Goal: Task Accomplishment & Management: Manage account settings

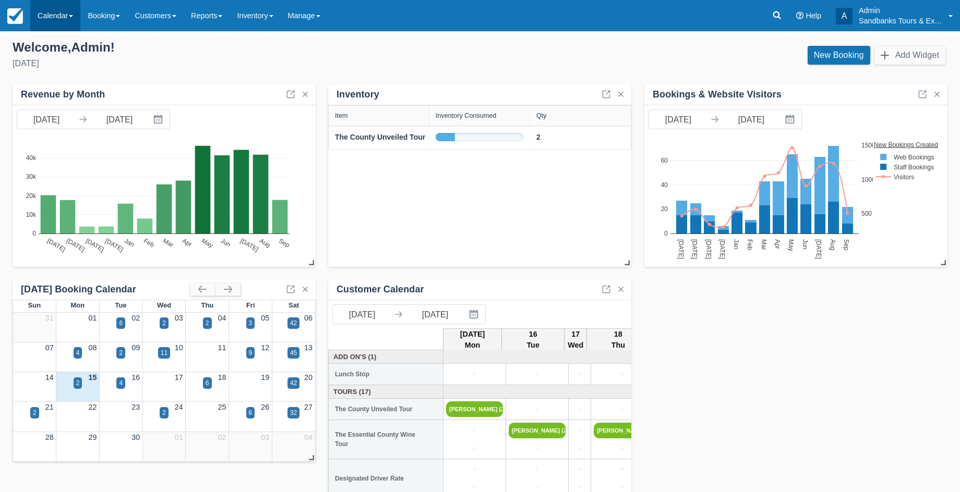
click at [59, 18] on link "Calendar" at bounding box center [55, 15] width 50 height 31
click at [60, 43] on link "Booking" at bounding box center [72, 45] width 82 height 22
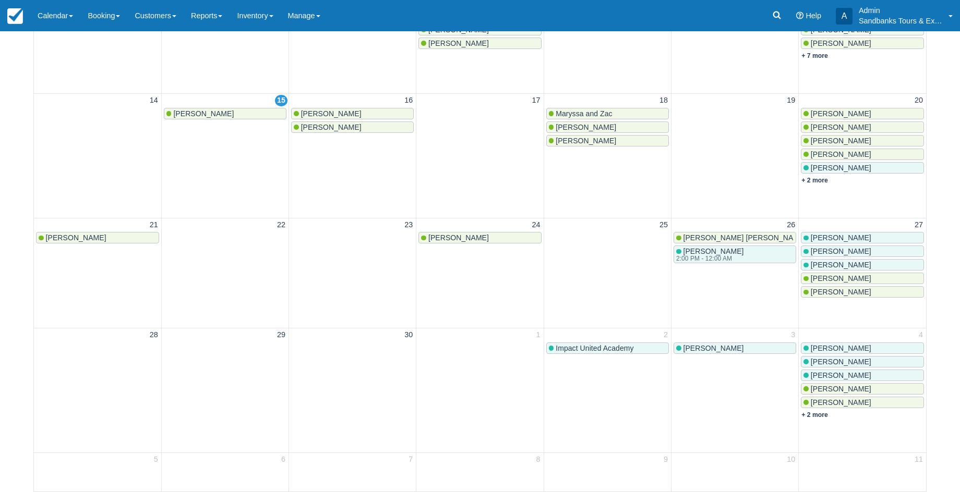
scroll to position [328, 0]
click at [633, 344] on span "Impact United Academy" at bounding box center [595, 348] width 78 height 8
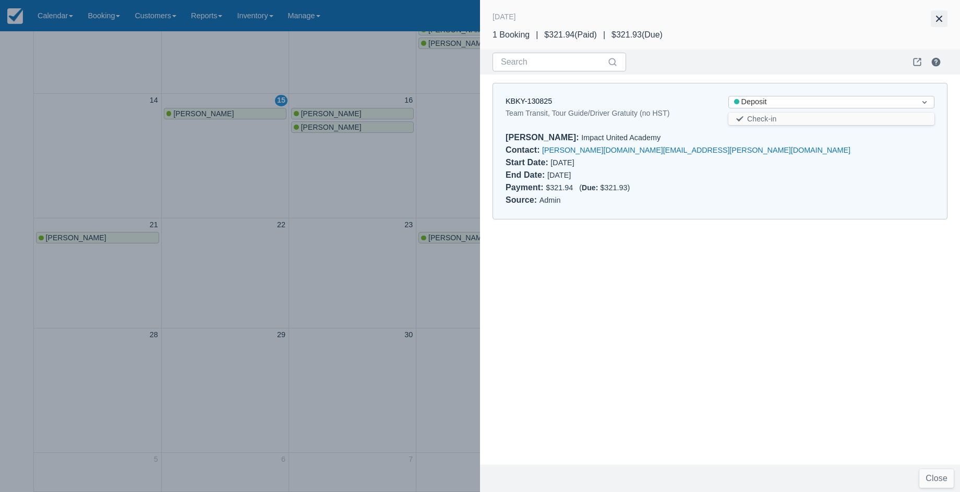
click at [935, 19] on button "button" at bounding box center [939, 18] width 17 height 17
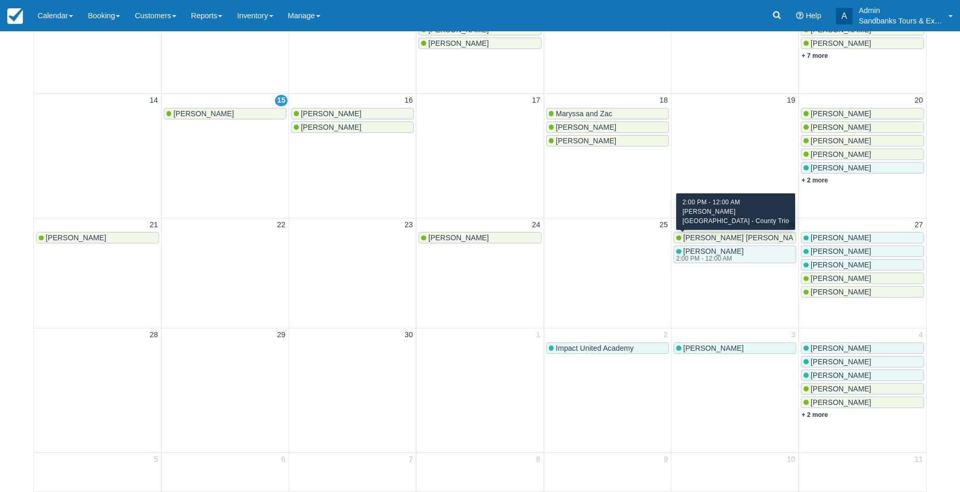
click at [744, 247] on div "Kathy Fritz 2:00 PM - 12:00 AM" at bounding box center [734, 254] width 117 height 15
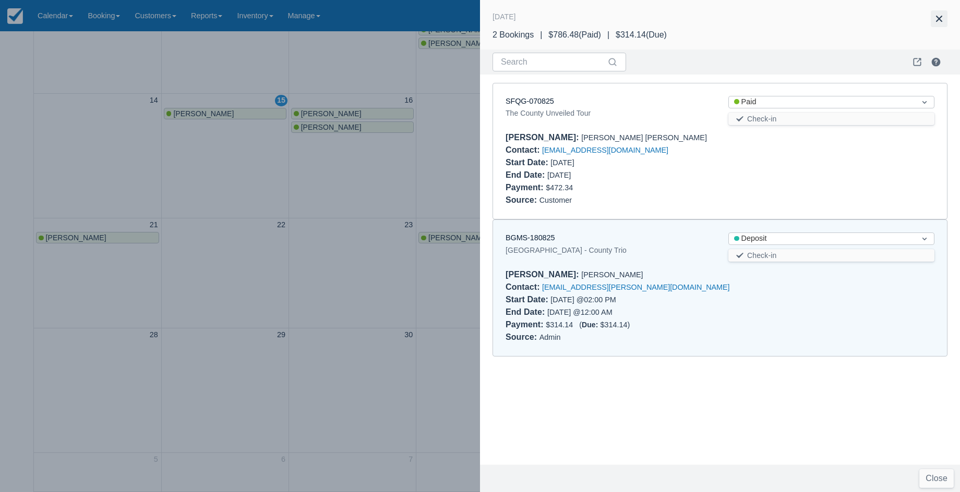
click at [939, 18] on button "button" at bounding box center [939, 18] width 17 height 17
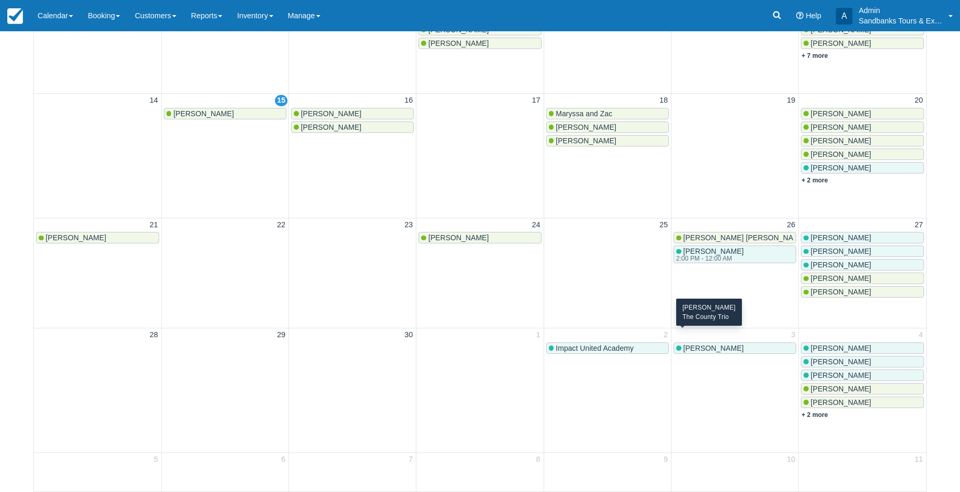
click at [731, 344] on div "Francine" at bounding box center [734, 348] width 117 height 8
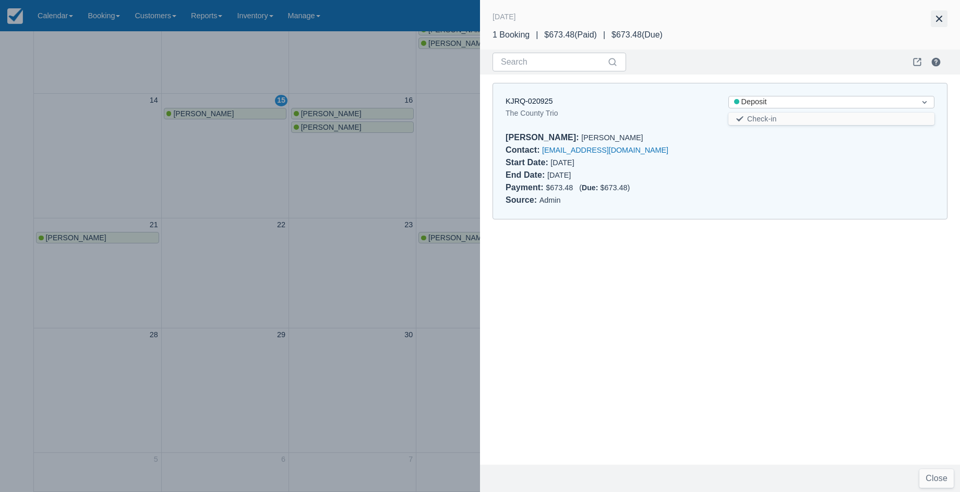
click at [932, 17] on button "button" at bounding box center [939, 18] width 17 height 17
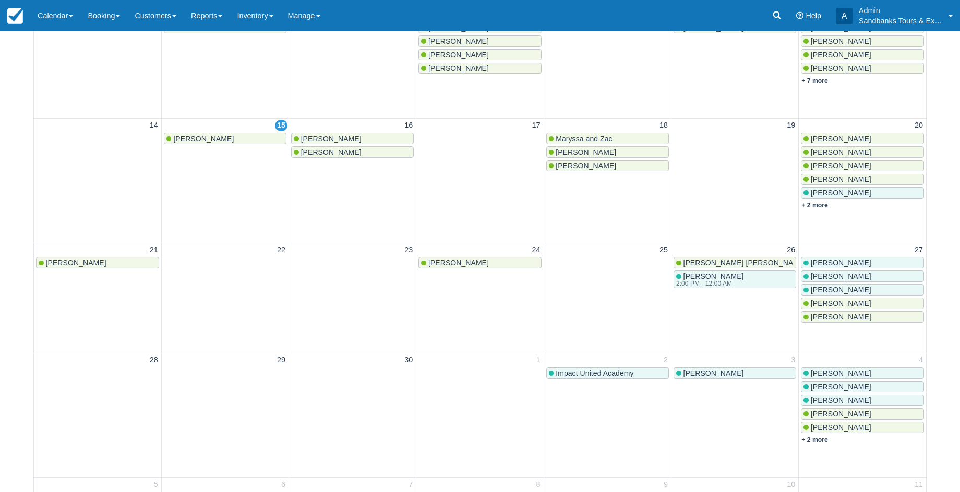
scroll to position [302, 0]
click at [869, 260] on div "Marie-Lyne" at bounding box center [862, 264] width 118 height 8
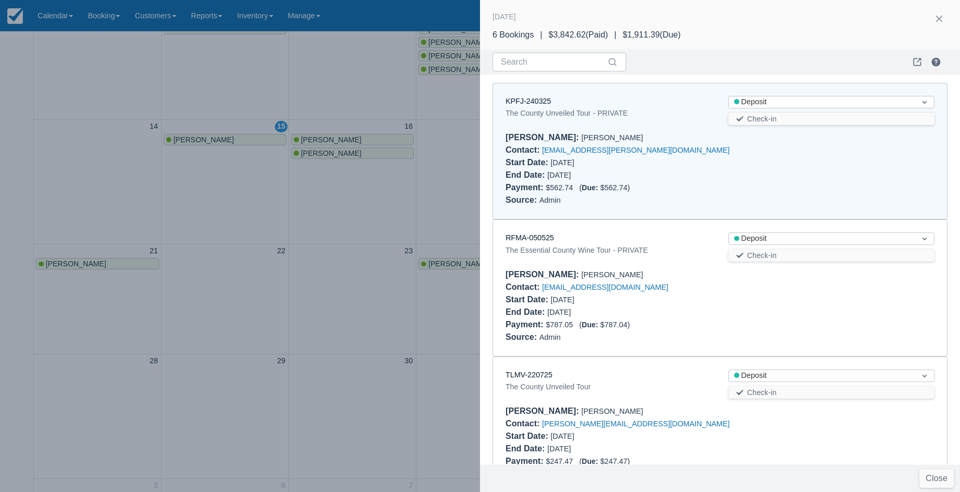
scroll to position [8, 0]
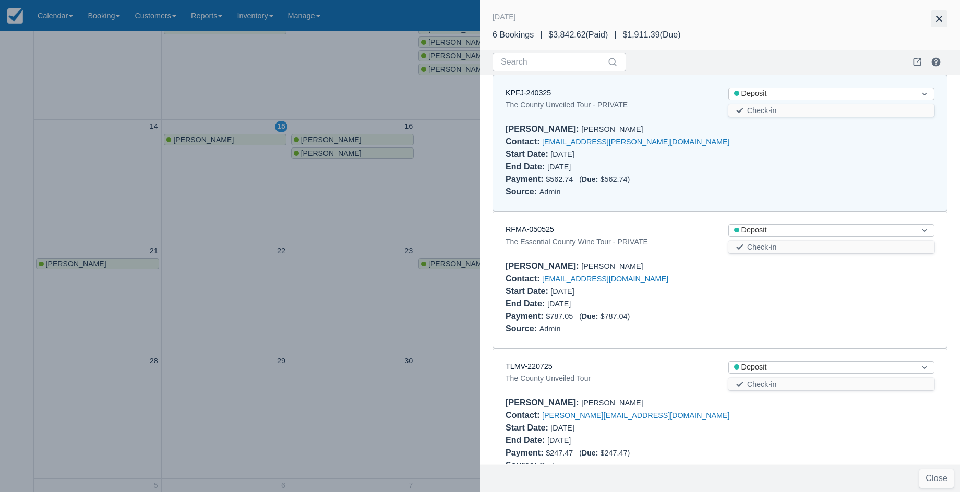
click at [944, 19] on button "button" at bounding box center [939, 18] width 17 height 17
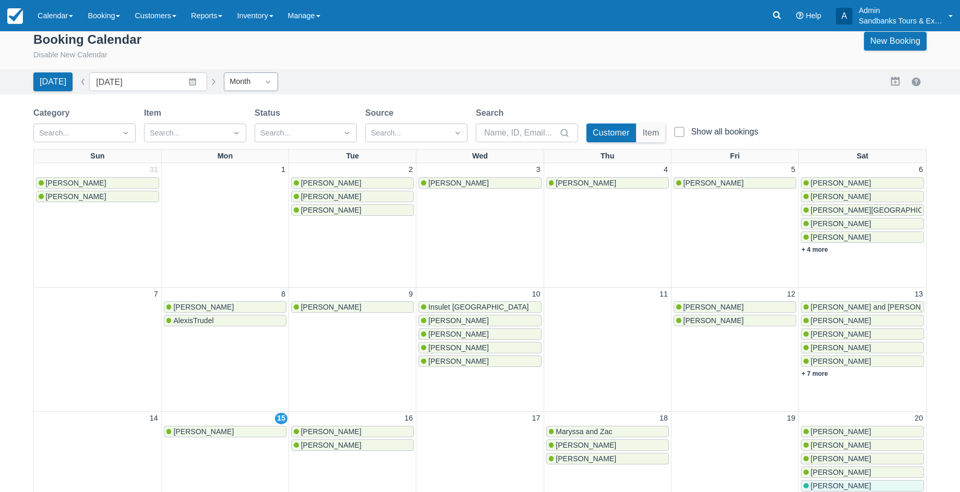
scroll to position [11, 0]
click at [81, 81] on button "button" at bounding box center [83, 81] width 13 height 13
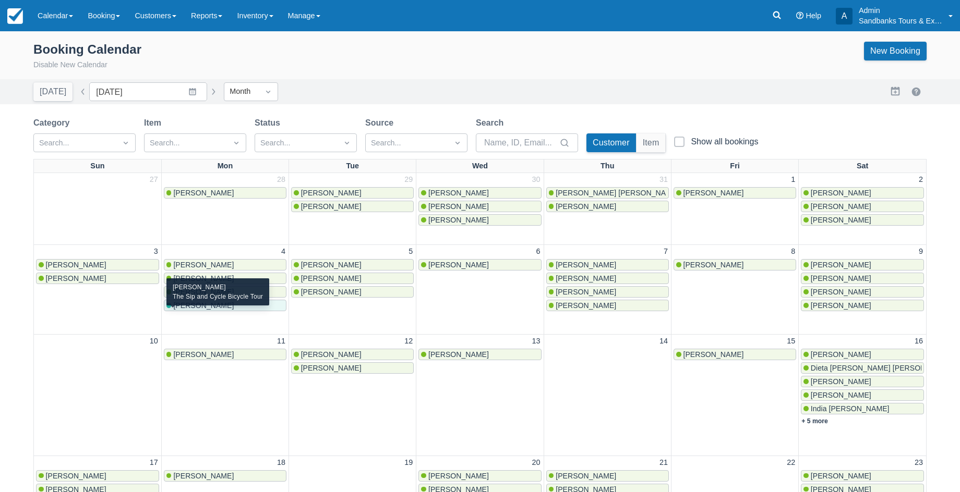
click at [262, 310] on div "[PERSON_NAME]" at bounding box center [224, 306] width 117 height 8
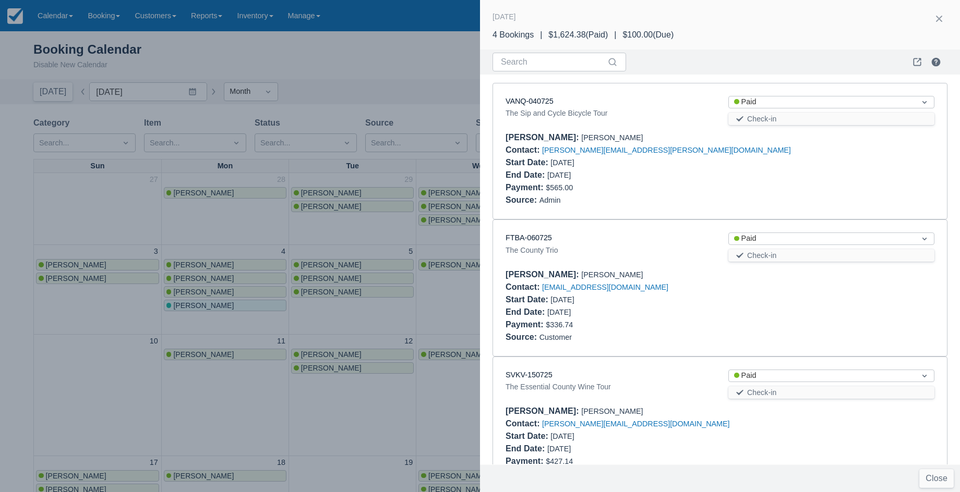
scroll to position [171, 0]
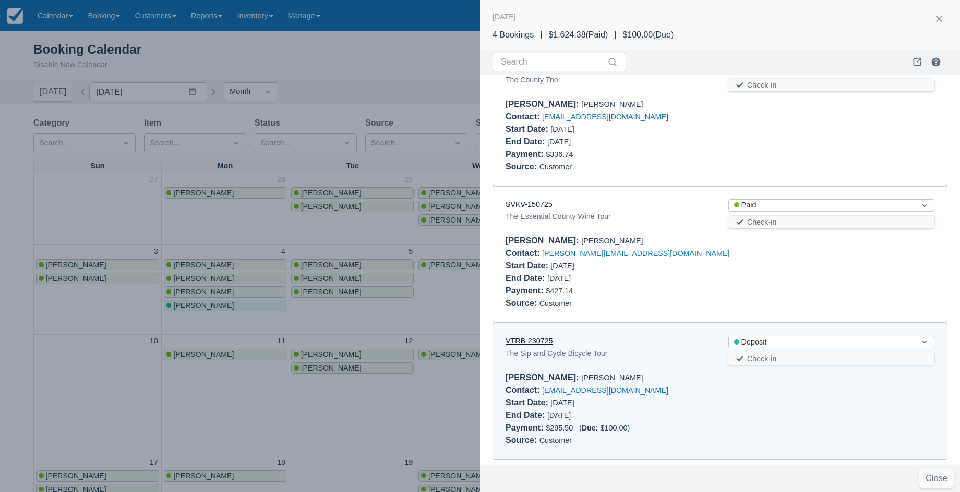
click at [533, 339] on link "VTRB-230725" at bounding box center [528, 341] width 47 height 8
drag, startPoint x: 932, startPoint y: 17, endPoint x: 782, endPoint y: 19, distance: 150.2
click at [932, 17] on button "button" at bounding box center [939, 18] width 17 height 17
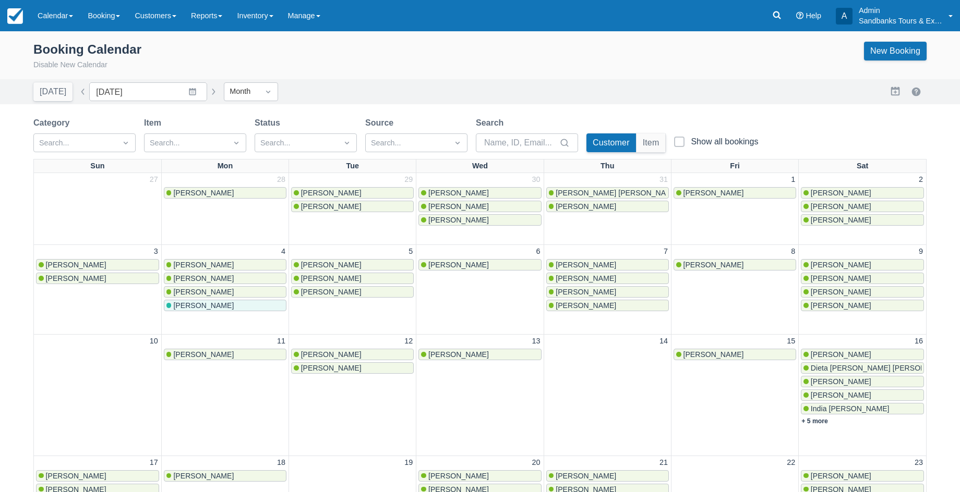
scroll to position [0, 0]
click at [207, 92] on button "button" at bounding box center [213, 92] width 13 height 13
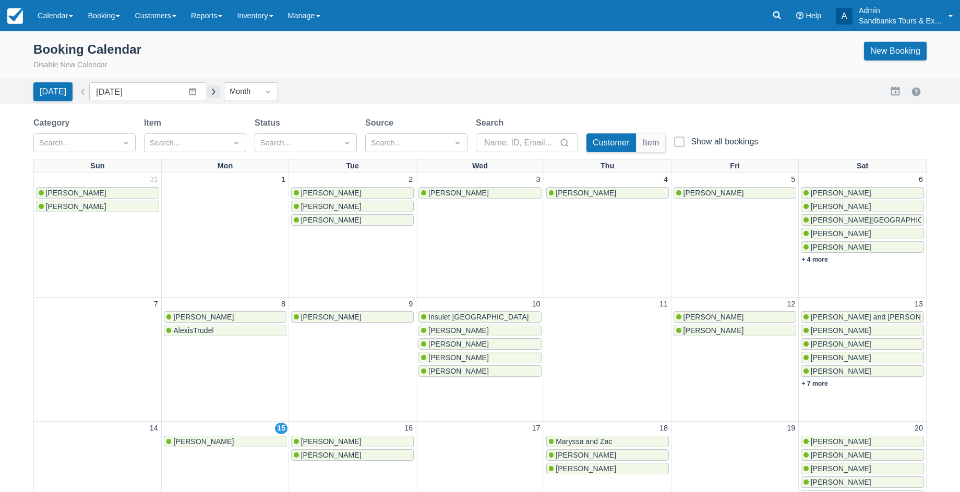
click at [207, 91] on button "button" at bounding box center [213, 92] width 13 height 13
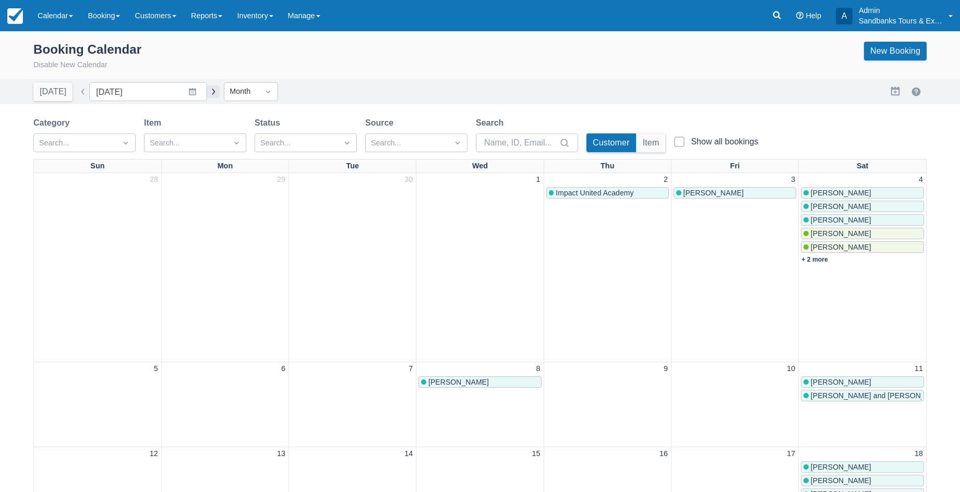
click at [207, 92] on button "button" at bounding box center [213, 92] width 13 height 13
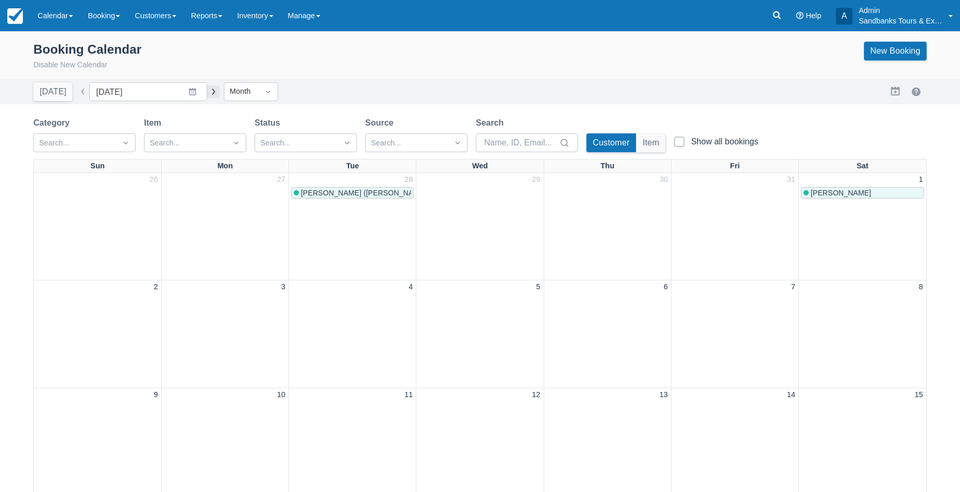
click at [207, 89] on button "button" at bounding box center [213, 92] width 13 height 13
click at [85, 90] on button "button" at bounding box center [83, 92] width 13 height 13
click at [81, 90] on button "button" at bounding box center [83, 92] width 13 height 13
type input "October 2025"
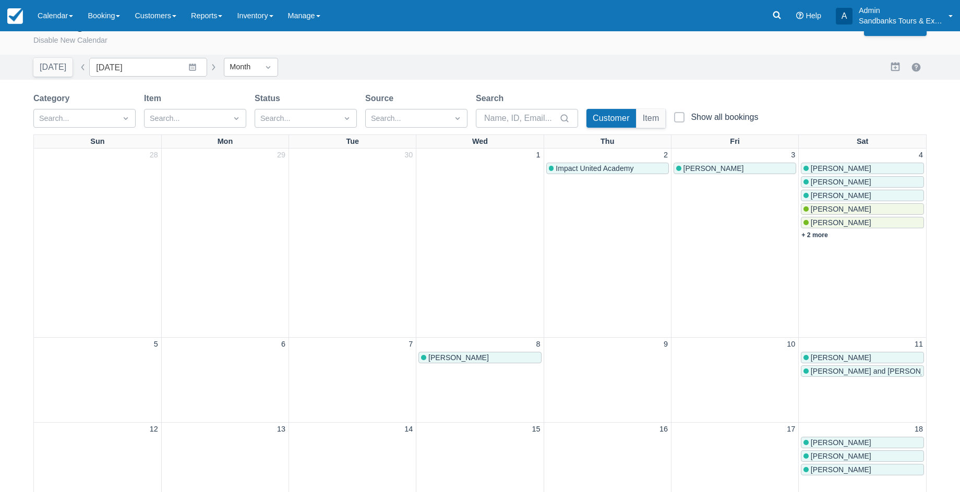
scroll to position [25, 0]
